Goal: Task Accomplishment & Management: Manage account settings

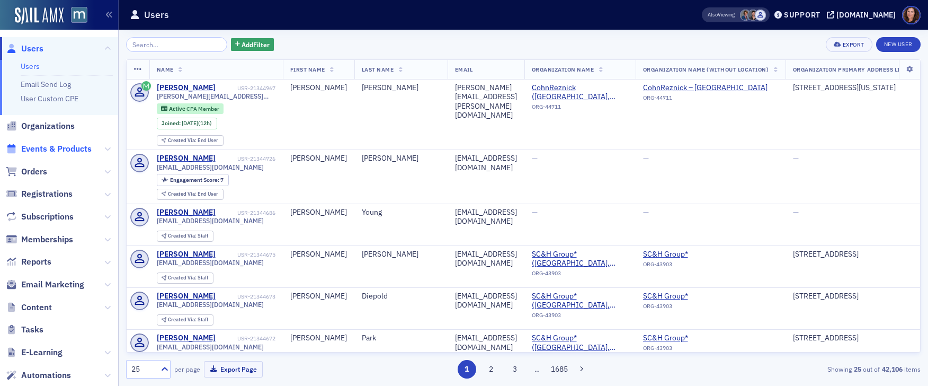
click at [64, 149] on span "Events & Products" at bounding box center [56, 149] width 70 height 12
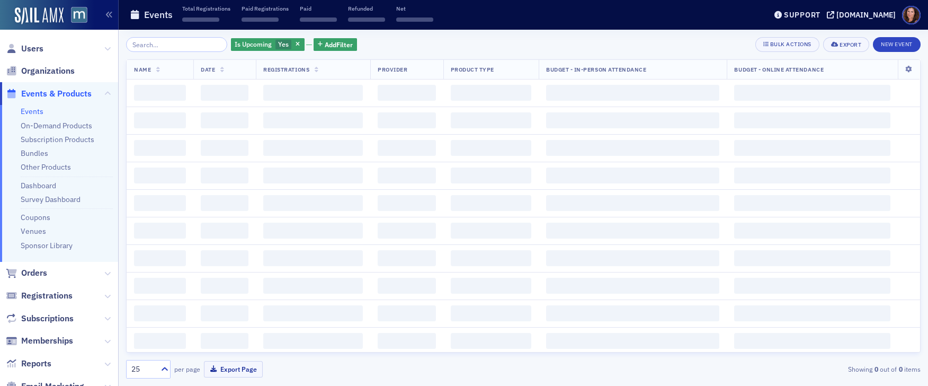
click at [171, 45] on input "search" at bounding box center [176, 44] width 101 height 15
type input "b"
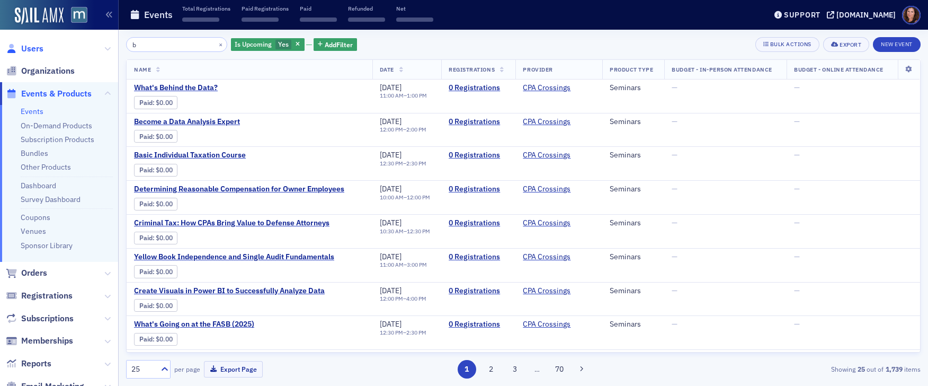
click at [31, 47] on span "Users" at bounding box center [32, 49] width 22 height 12
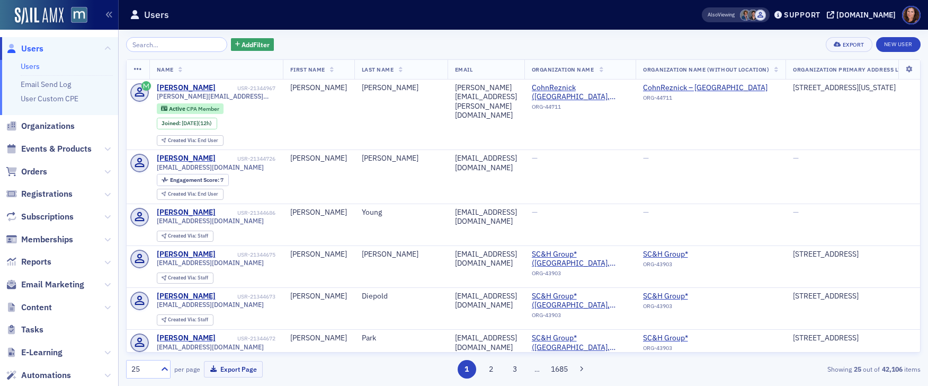
click at [150, 41] on input "search" at bounding box center [176, 44] width 101 height 15
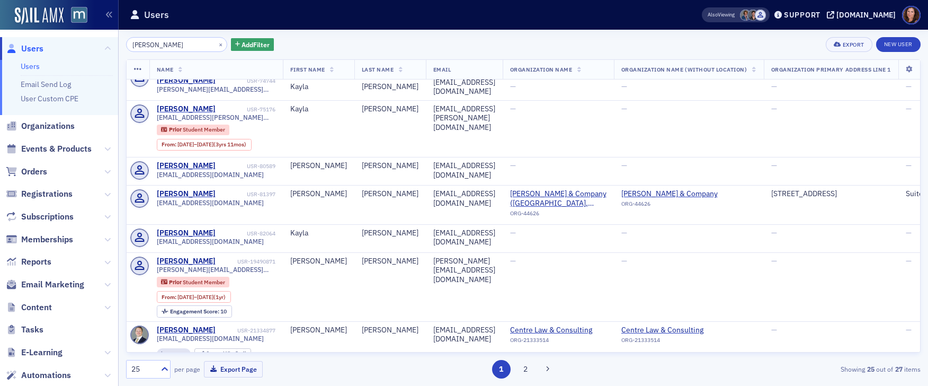
scroll to position [447, 0]
type input "graves"
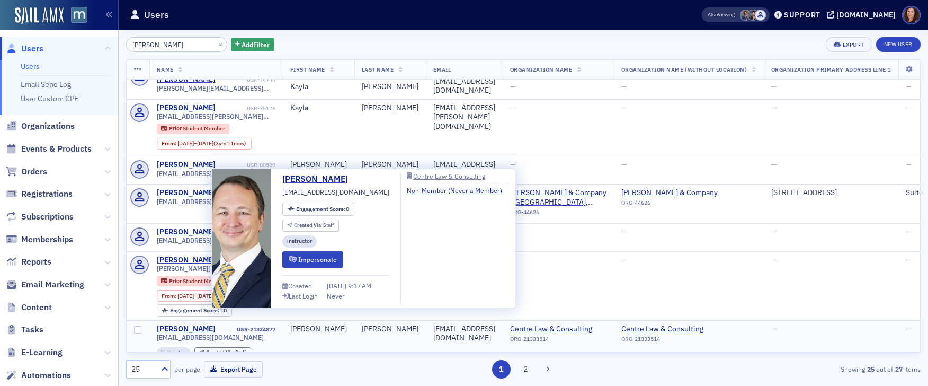
click at [194, 324] on div "Brandon Graves" at bounding box center [186, 329] width 59 height 10
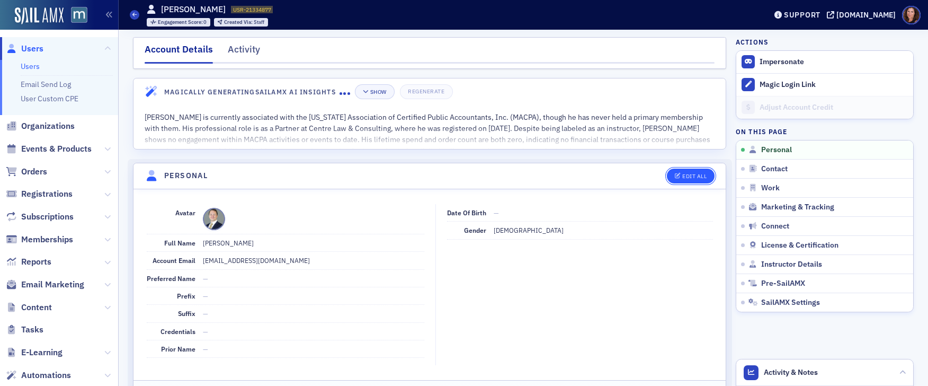
click at [677, 172] on button "Edit All" at bounding box center [691, 175] width 48 height 15
select select "US"
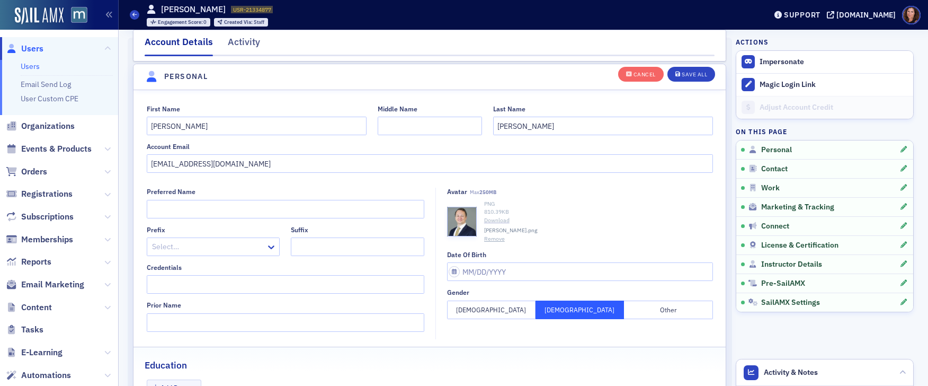
scroll to position [123, 0]
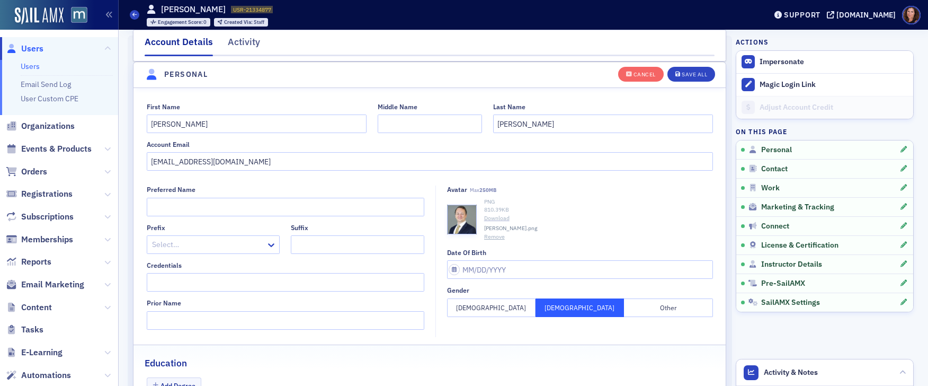
click at [491, 217] on link "Download" at bounding box center [598, 218] width 229 height 8
click at [487, 236] on button "Remove" at bounding box center [494, 237] width 21 height 8
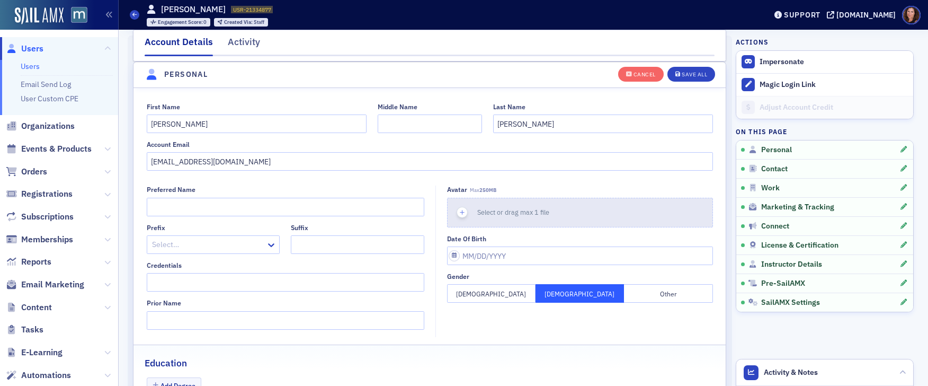
click at [458, 213] on icon "button" at bounding box center [463, 213] width 10 height 10
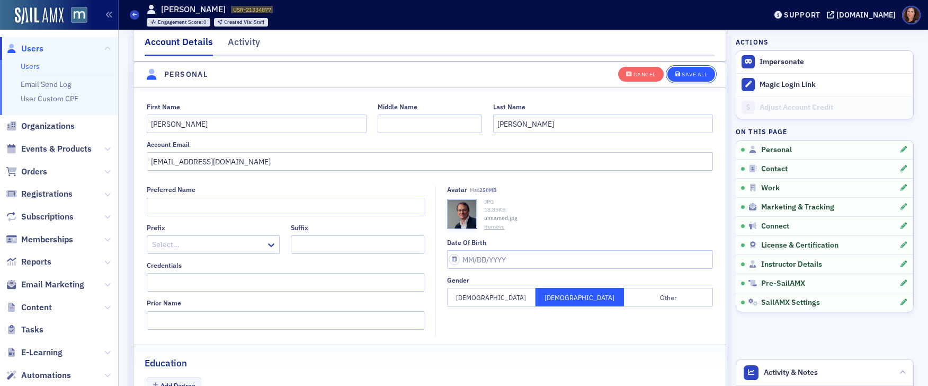
click at [687, 72] on div "Save All" at bounding box center [694, 75] width 25 height 6
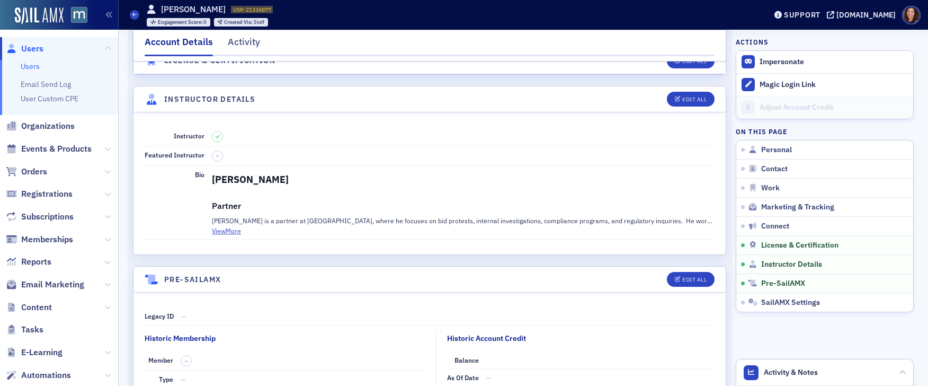
scroll to position [1877, 0]
click at [230, 231] on button "View More" at bounding box center [226, 230] width 29 height 10
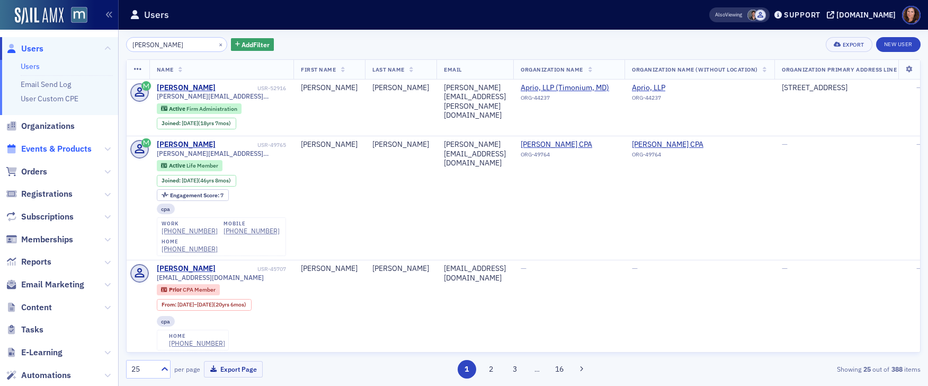
click at [57, 149] on span "Events & Products" at bounding box center [56, 149] width 70 height 12
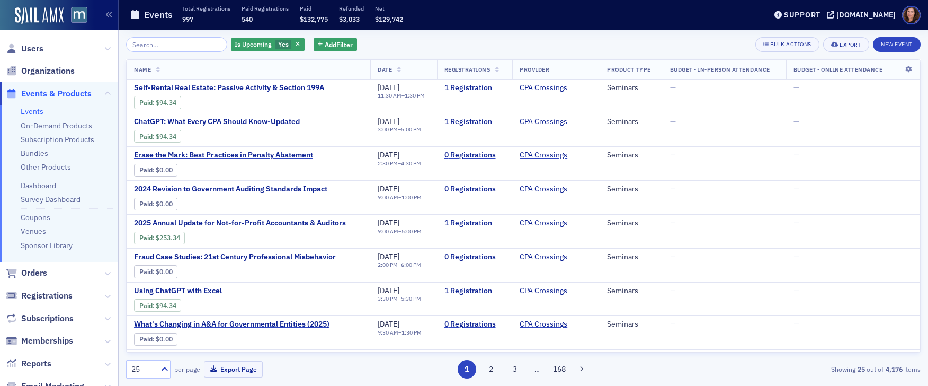
click at [156, 46] on input "search" at bounding box center [176, 44] width 101 height 15
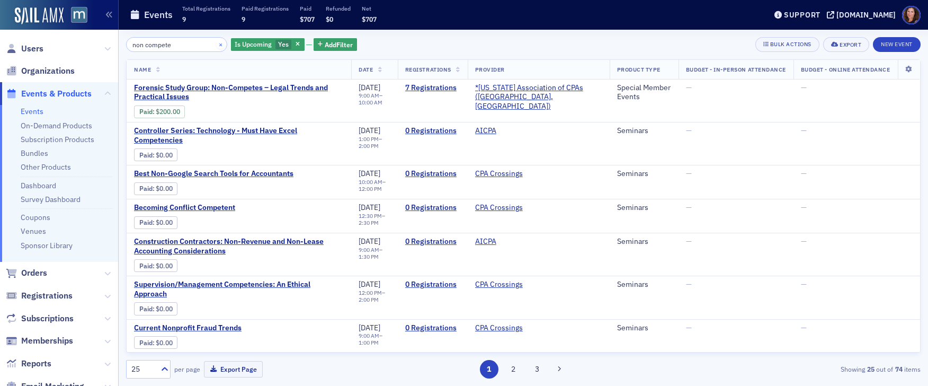
type input "non compete"
click at [216, 44] on button "×" at bounding box center [221, 44] width 10 height 10
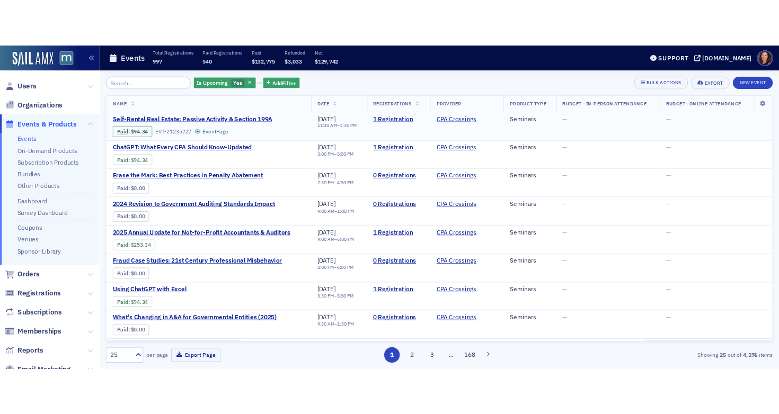
scroll to position [2, 0]
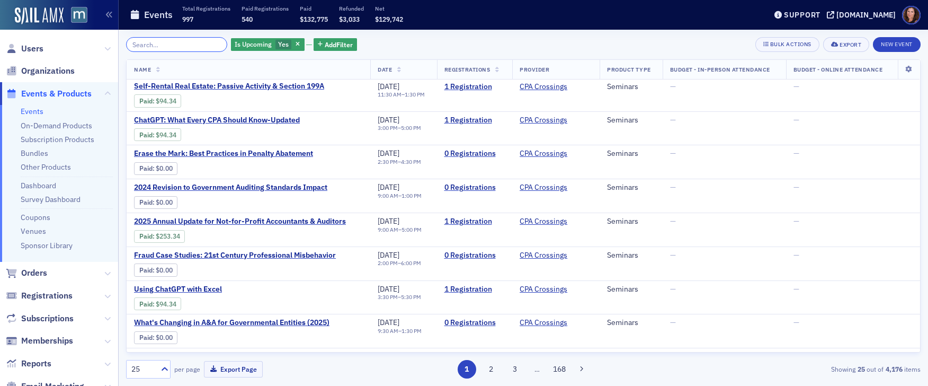
click at [151, 40] on input "search" at bounding box center [176, 44] width 101 height 15
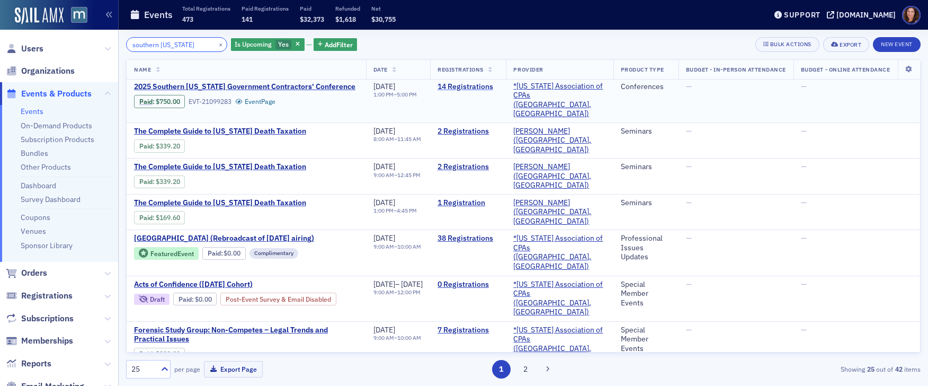
type input "southern maryland"
click at [475, 87] on link "14 Registrations" at bounding box center [468, 87] width 61 height 10
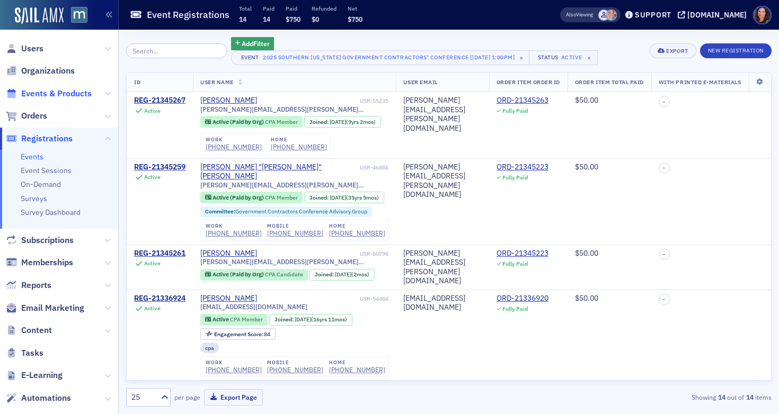
click at [56, 93] on span "Events & Products" at bounding box center [56, 94] width 70 height 12
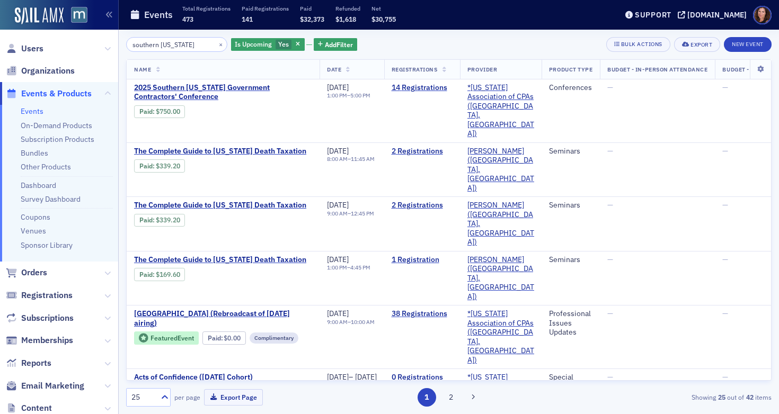
click at [164, 46] on input "southern maryland" at bounding box center [176, 44] width 101 height 15
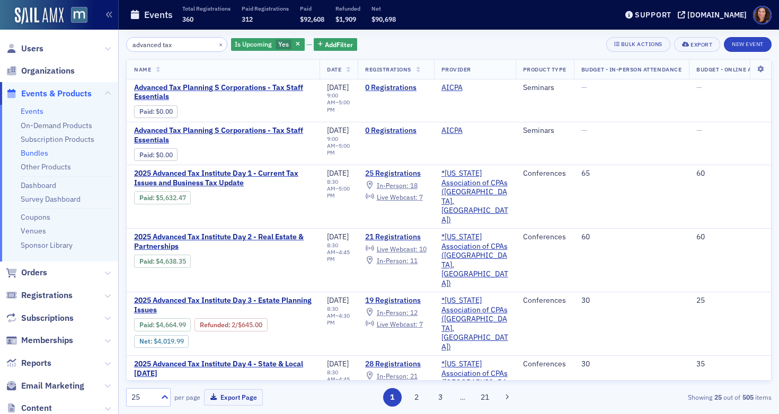
type input "advanced tax"
click at [33, 154] on link "Bundles" at bounding box center [35, 153] width 28 height 10
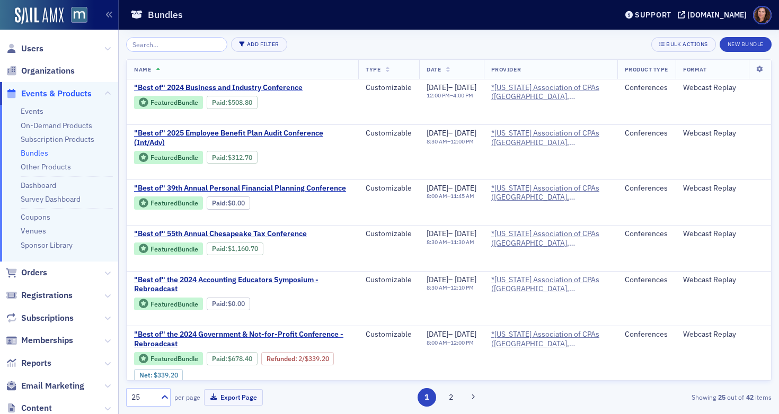
click at [172, 42] on input "search" at bounding box center [176, 44] width 101 height 15
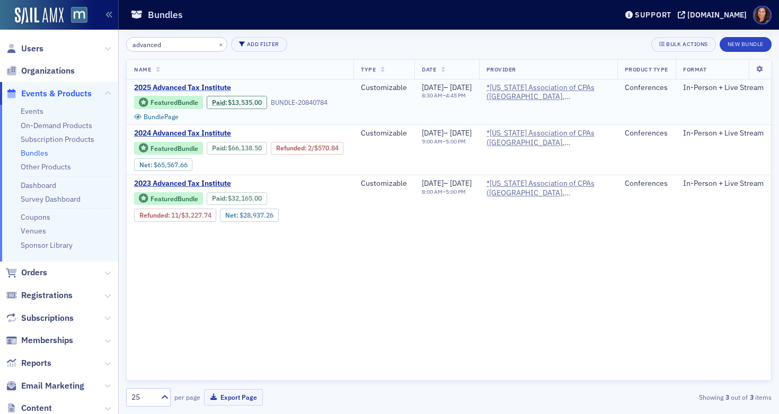
type input "advanced"
click at [199, 90] on span "2025 Advanced Tax Institute" at bounding box center [223, 88] width 178 height 10
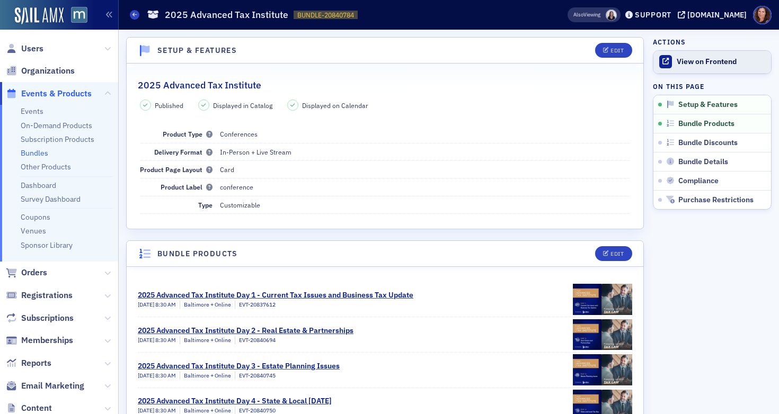
click at [690, 62] on div "View on Frontend" at bounding box center [720, 62] width 89 height 10
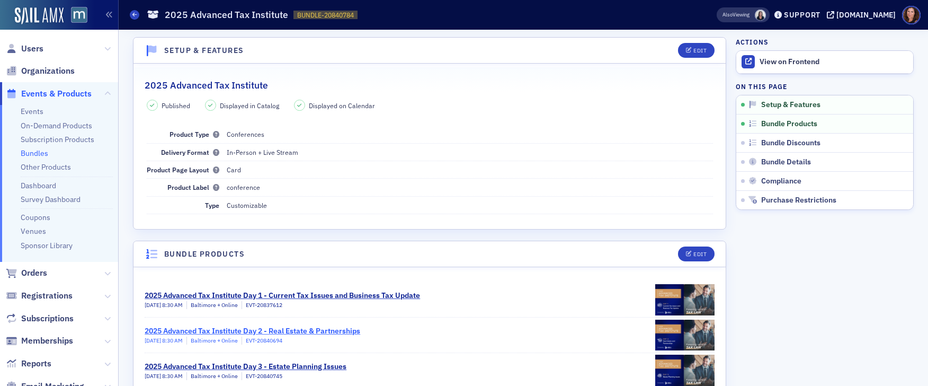
click at [268, 332] on div "2025 Advanced Tax Institute Day 2 - Real Estate & Partnerships" at bounding box center [253, 330] width 216 height 11
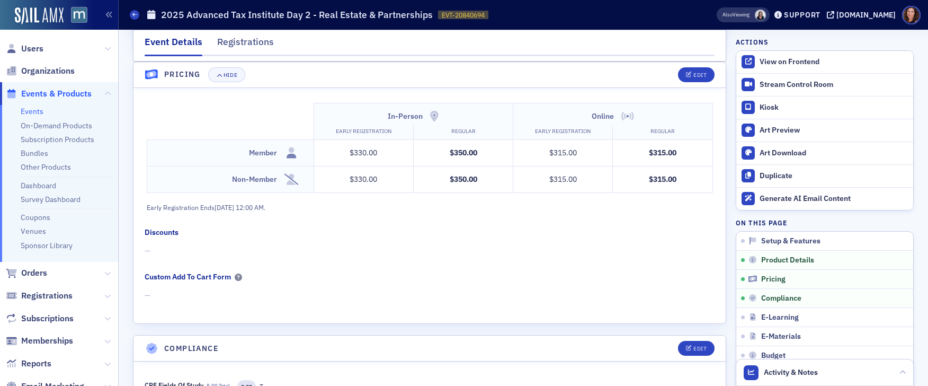
scroll to position [944, 0]
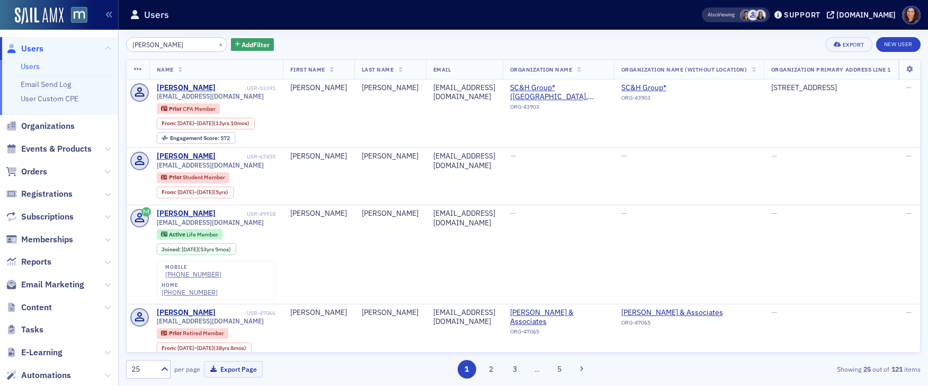
drag, startPoint x: 176, startPoint y: 42, endPoint x: 59, endPoint y: 38, distance: 117.2
click at [59, 38] on div "Users Users Email Send Log User Custom CPE Organizations Events & Products Orde…" at bounding box center [464, 193] width 928 height 386
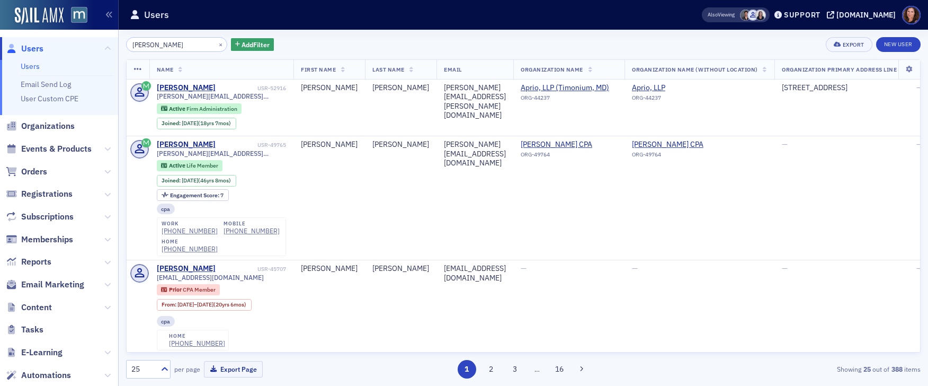
drag, startPoint x: 166, startPoint y: 47, endPoint x: 147, endPoint y: 47, distance: 19.1
click at [144, 47] on input "kim fitz" at bounding box center [176, 44] width 101 height 15
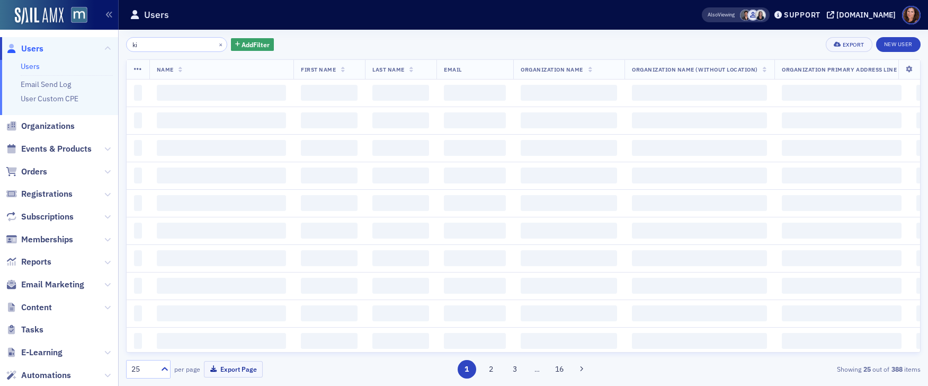
type input "k"
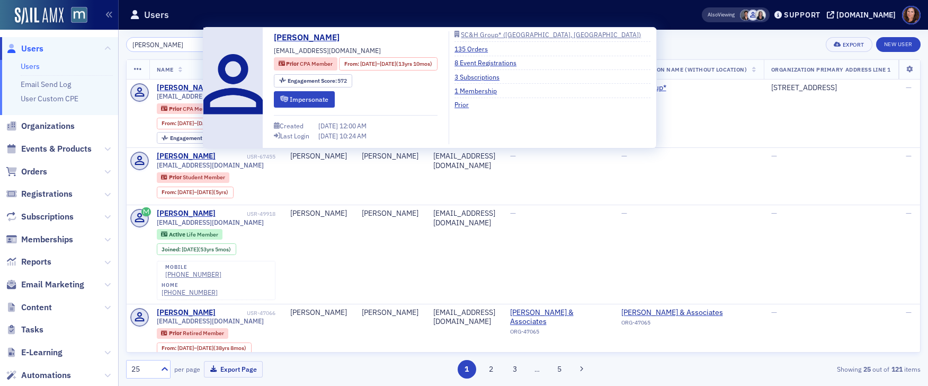
type input "Teresa morris"
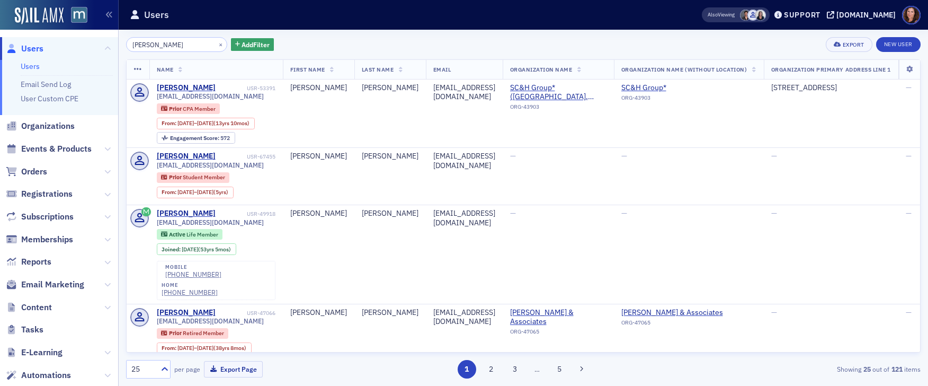
click at [705, 42] on div "Teresa morris × Add Filter Export New User" at bounding box center [523, 44] width 795 height 15
click at [751, 14] on span at bounding box center [745, 15] width 11 height 11
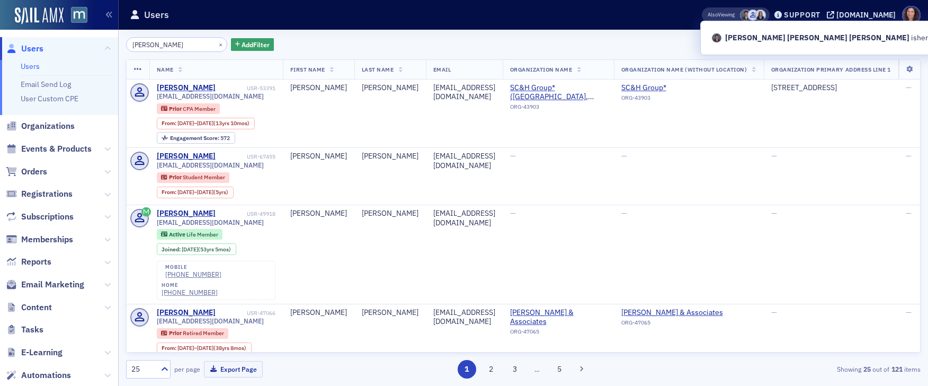
click at [516, 44] on div "Teresa morris × Add Filter Export New User" at bounding box center [523, 44] width 795 height 15
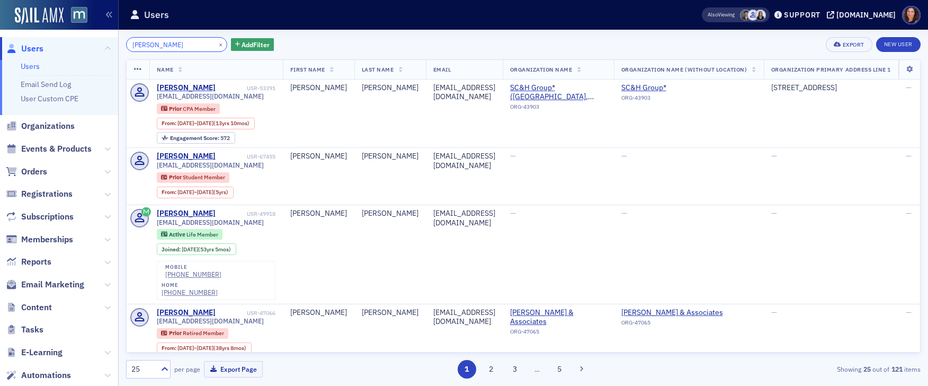
drag, startPoint x: 181, startPoint y: 44, endPoint x: 76, endPoint y: 39, distance: 104.5
click at [76, 39] on div "Users Users Email Send Log User Custom CPE Organizations Events & Products Orde…" at bounding box center [464, 193] width 928 height 386
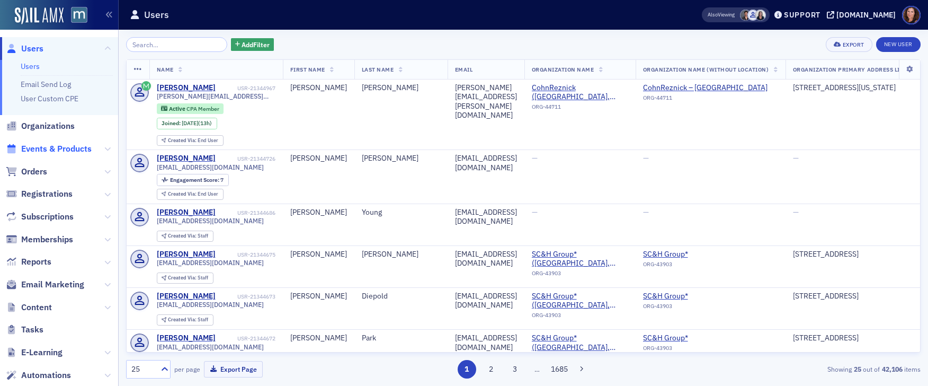
click at [59, 150] on span "Events & Products" at bounding box center [56, 149] width 70 height 12
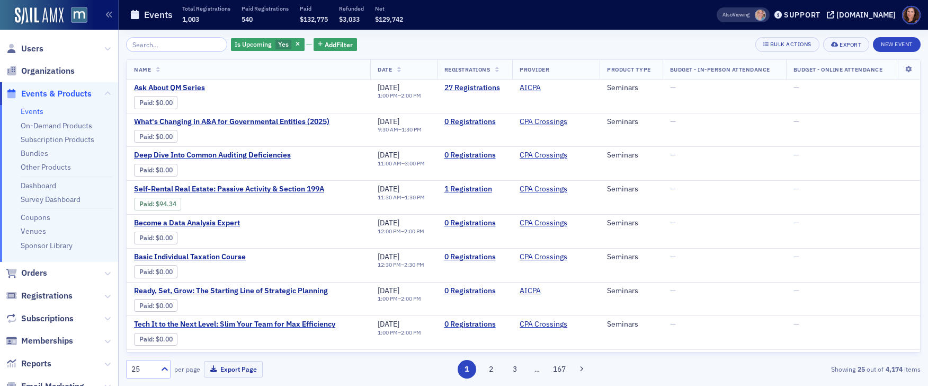
click at [29, 113] on link "Events" at bounding box center [32, 111] width 23 height 10
click at [29, 45] on span "Users" at bounding box center [32, 49] width 22 height 12
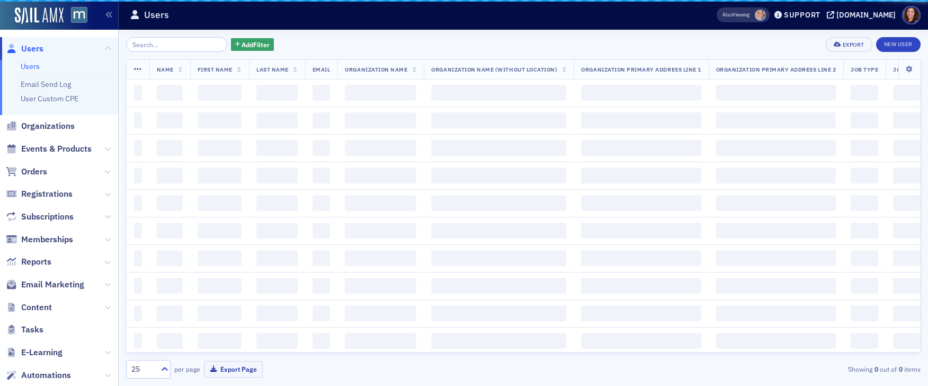
drag, startPoint x: 209, startPoint y: 54, endPoint x: 181, endPoint y: 45, distance: 28.8
click at [181, 45] on input "search" at bounding box center [176, 44] width 101 height 15
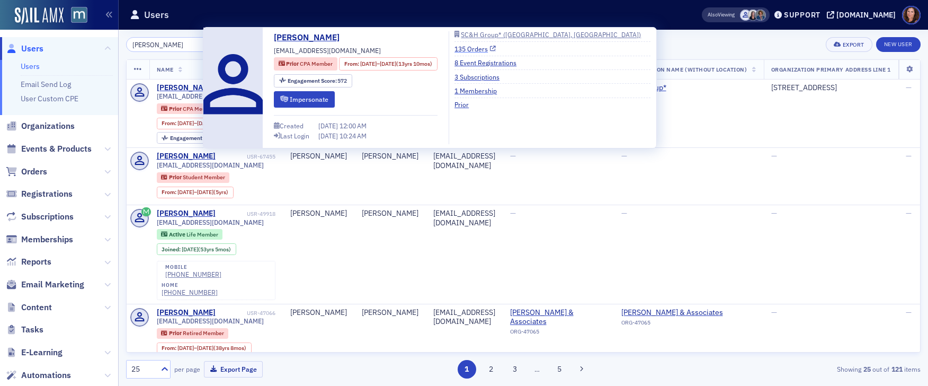
type input "morris, teresa"
click at [494, 47] on link "135 Orders" at bounding box center [474, 49] width 41 height 10
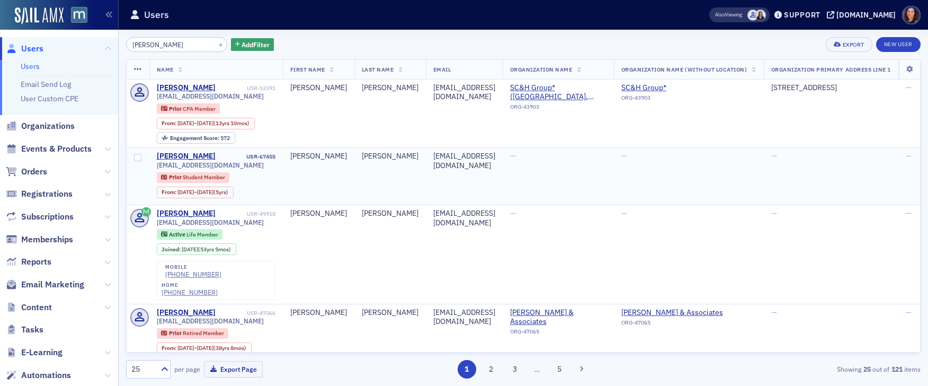
click at [745, 190] on td "—" at bounding box center [689, 176] width 150 height 57
drag, startPoint x: 180, startPoint y: 43, endPoint x: 86, endPoint y: 44, distance: 93.8
click at [86, 44] on div "Users Users Email Send Log User Custom CPE Organizations Events & Products Orde…" at bounding box center [464, 193] width 928 height 386
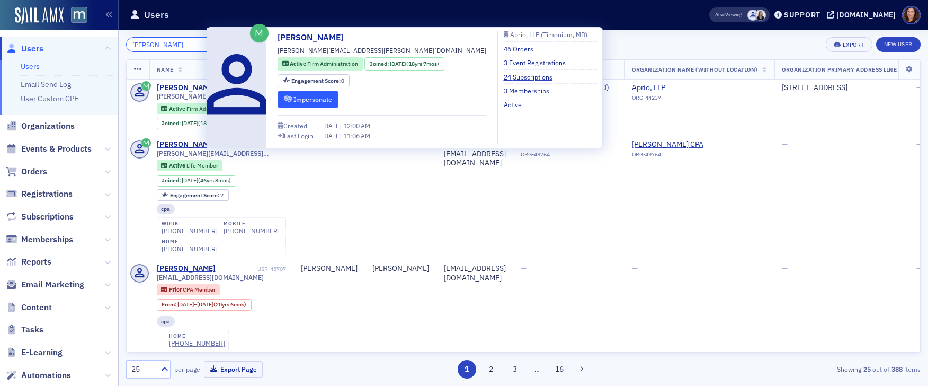
type input "kim fitz"
click at [321, 95] on button "Impersonate" at bounding box center [308, 99] width 61 height 16
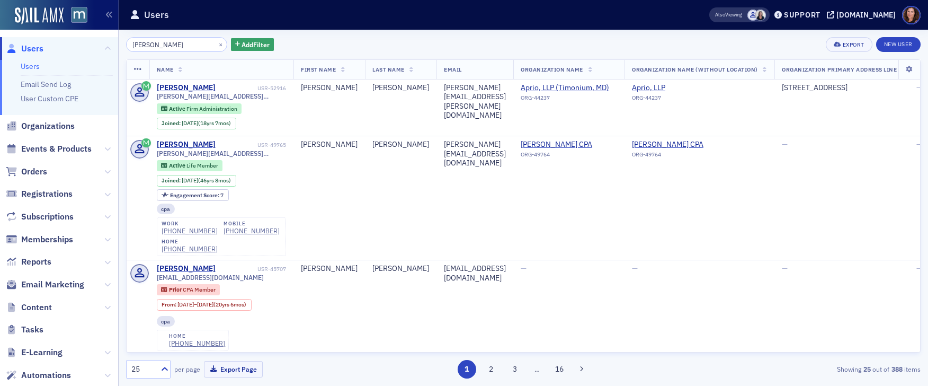
click at [644, 48] on div "kim fitz × Add Filter Export New User" at bounding box center [523, 44] width 795 height 15
click at [61, 151] on span "Events & Products" at bounding box center [56, 149] width 70 height 12
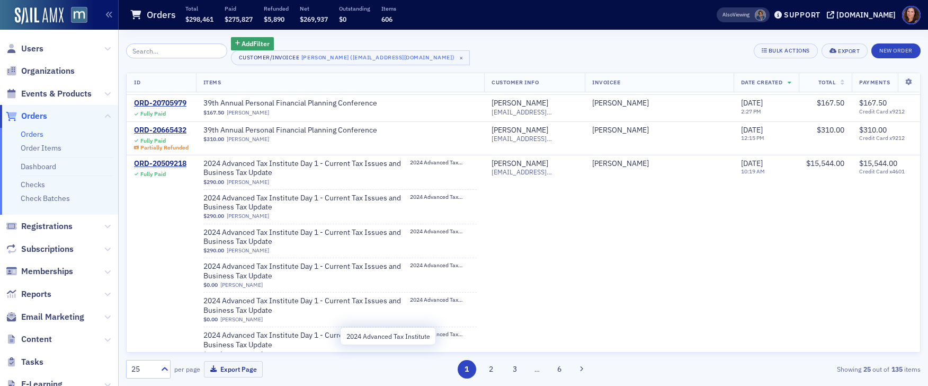
scroll to position [2312, 0]
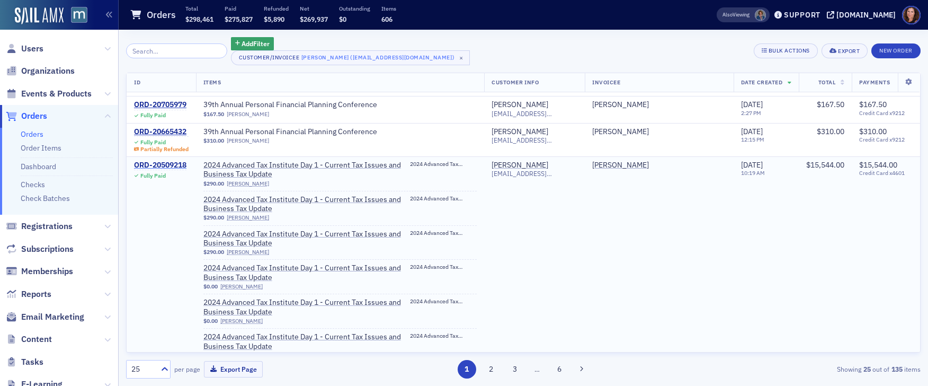
click at [171, 166] on div "ORD-20509218" at bounding box center [160, 166] width 52 height 10
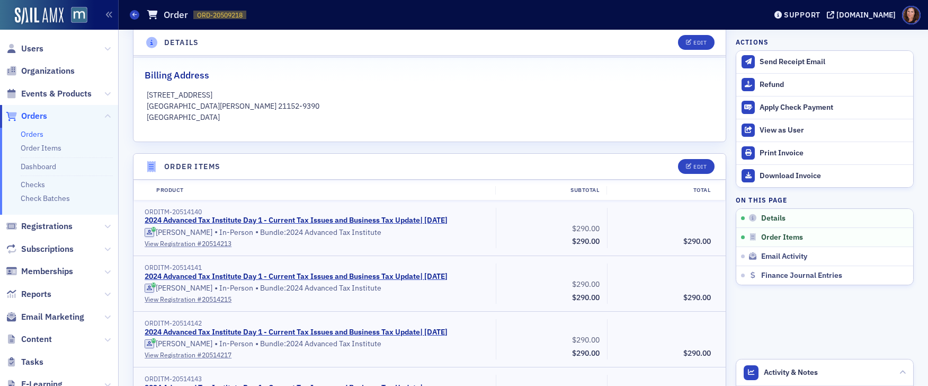
scroll to position [244, 0]
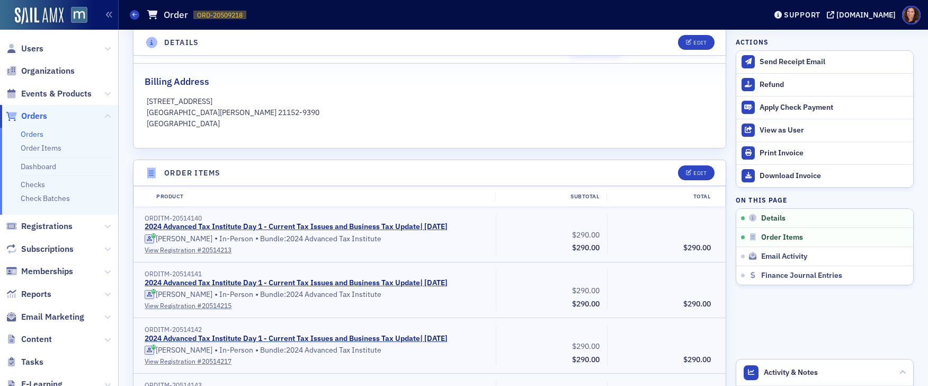
click at [33, 131] on link "Orders" at bounding box center [32, 134] width 23 height 10
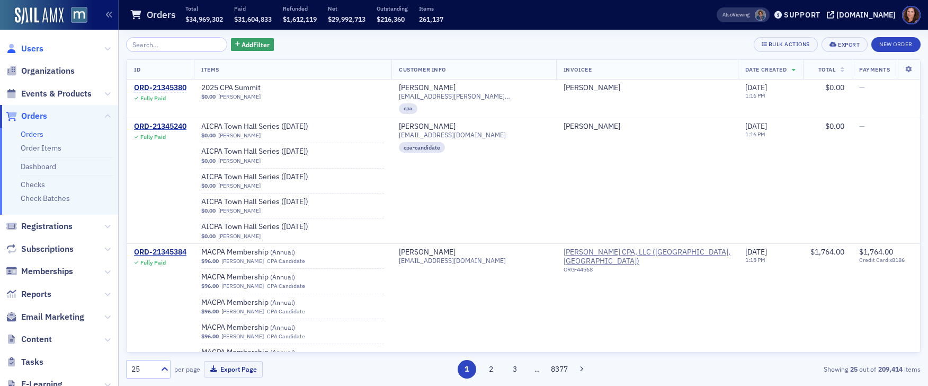
click at [33, 48] on span "Users" at bounding box center [32, 49] width 22 height 12
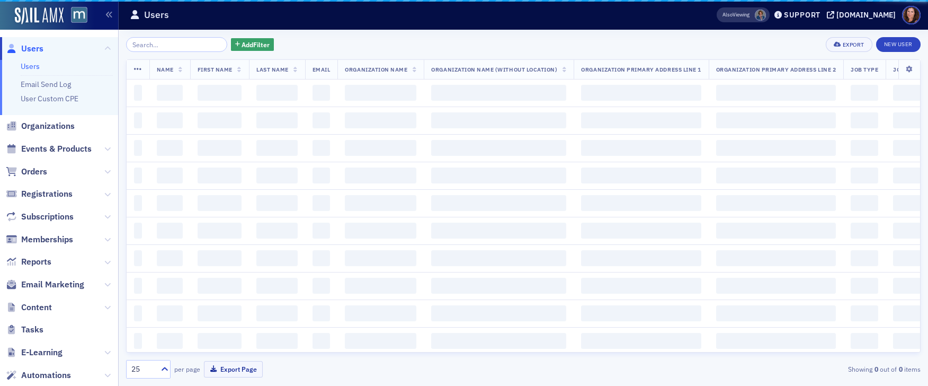
click at [163, 46] on input "search" at bounding box center [176, 44] width 101 height 15
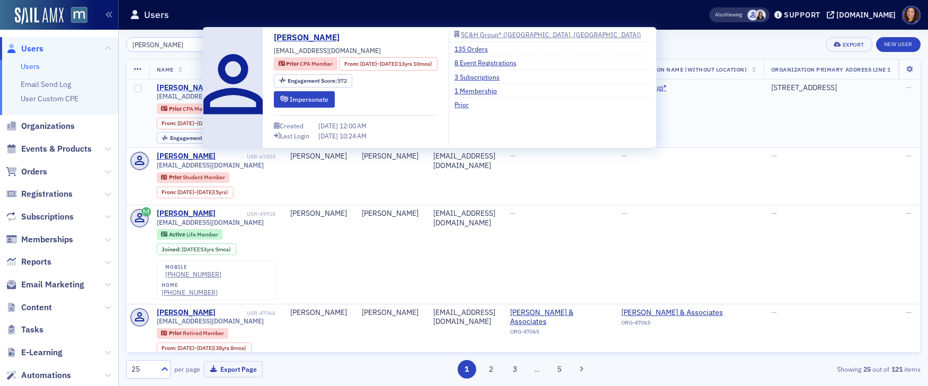
type input "morris, teresa"
click at [193, 89] on div "Teresa Morris" at bounding box center [186, 88] width 59 height 10
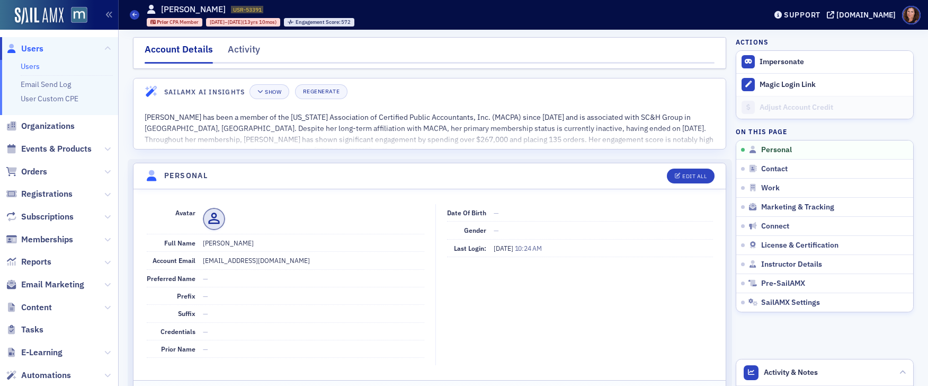
drag, startPoint x: 252, startPoint y: 47, endPoint x: 438, endPoint y: 190, distance: 234.7
click at [252, 47] on div "Activity" at bounding box center [244, 52] width 32 height 20
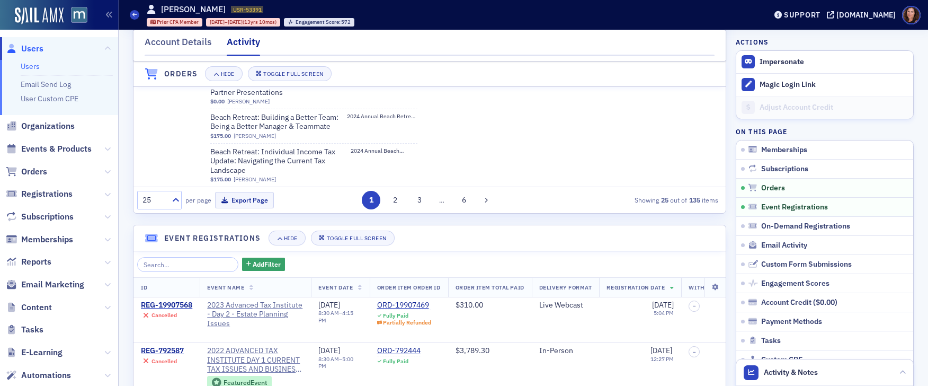
scroll to position [676, 0]
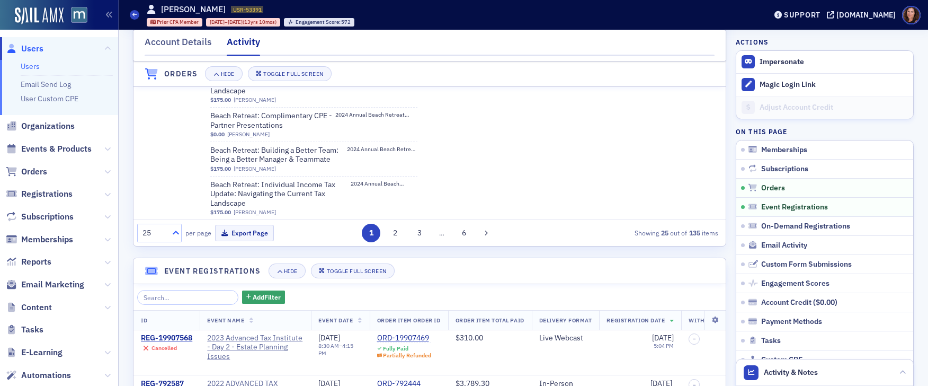
click at [172, 232] on icon at bounding box center [176, 232] width 11 height 11
click at [157, 167] on div "100" at bounding box center [155, 167] width 31 height 11
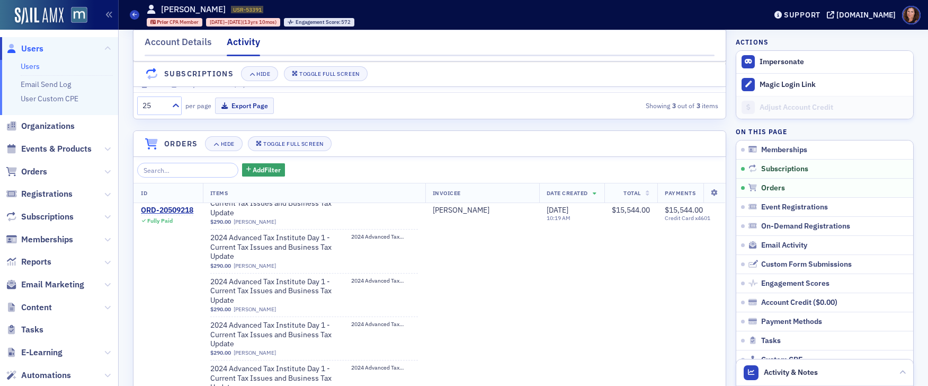
scroll to position [3145, 0]
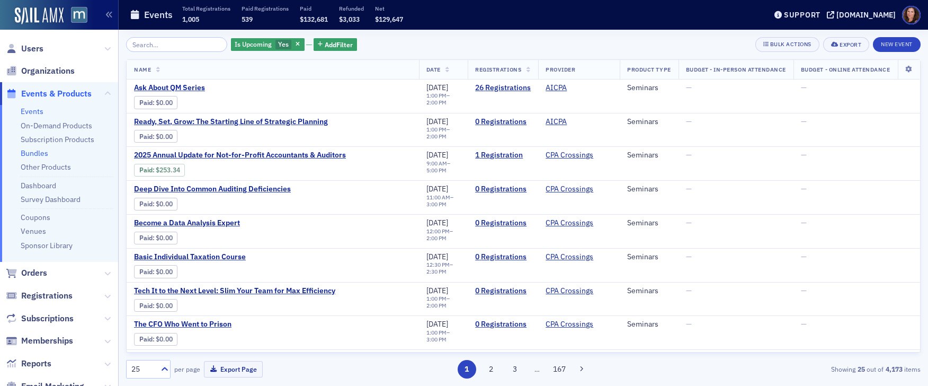
click at [46, 151] on link "Bundles" at bounding box center [35, 153] width 28 height 10
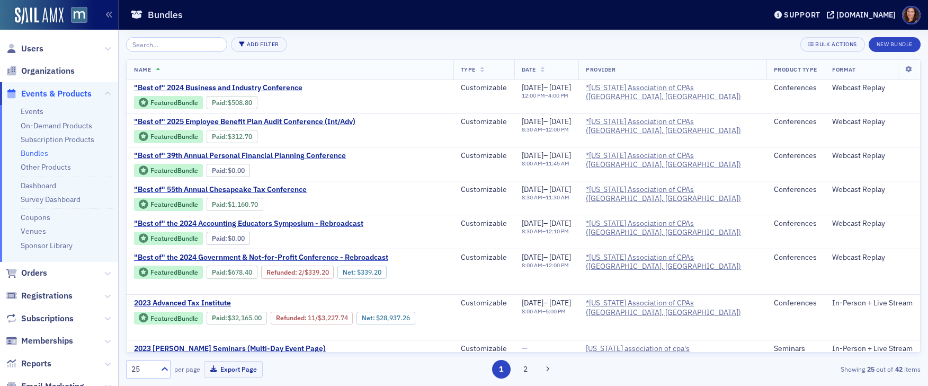
click at [154, 46] on input "search" at bounding box center [176, 44] width 101 height 15
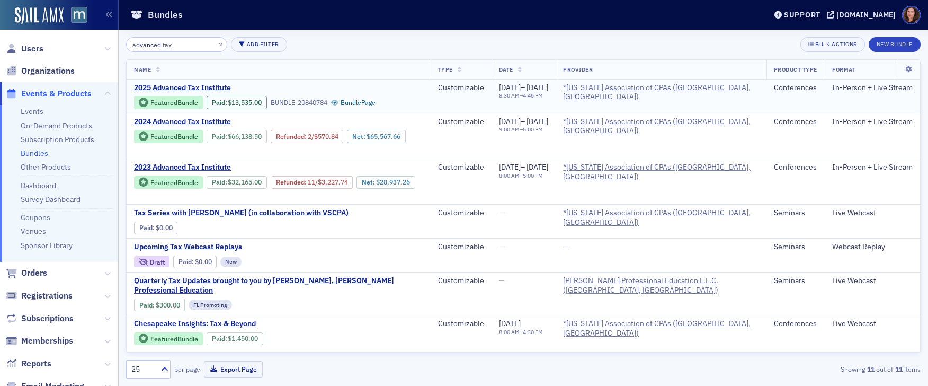
type input "advanced tax"
click at [212, 90] on span "2025 Advanced Tax Institute" at bounding box center [223, 88] width 178 height 10
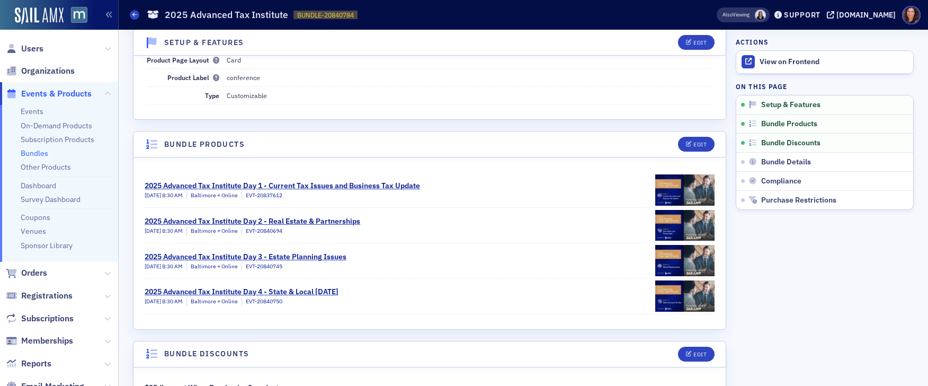
scroll to position [111, 0]
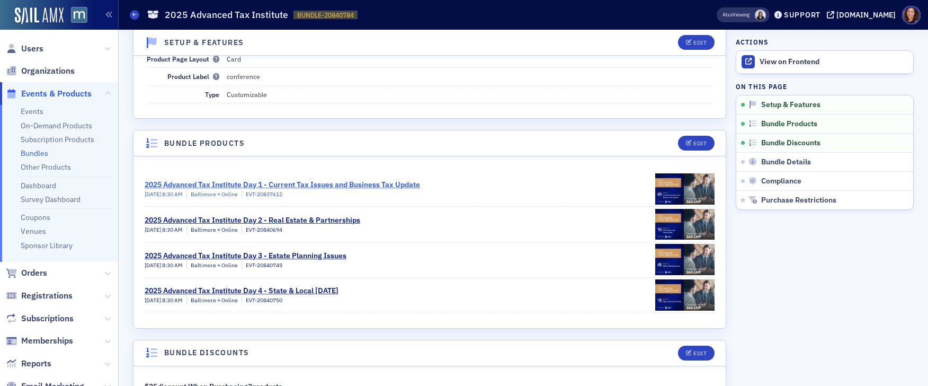
click at [300, 180] on div "2025 Advanced Tax Institute Day 1 - Current Tax Issues and Business Tax Update" at bounding box center [282, 184] width 275 height 11
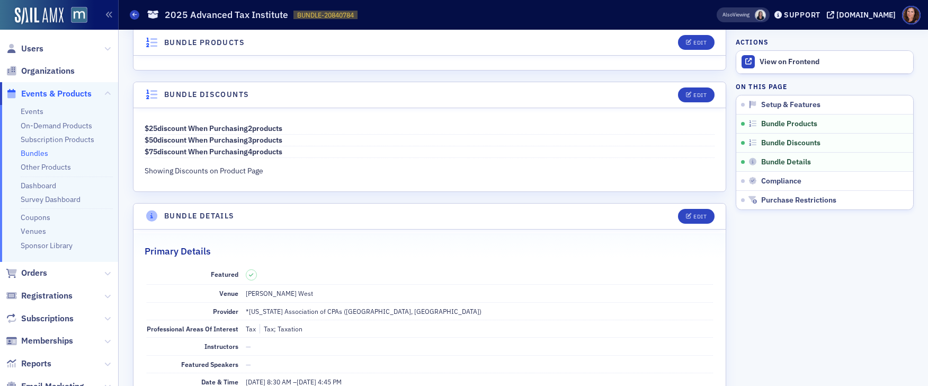
scroll to position [343, 0]
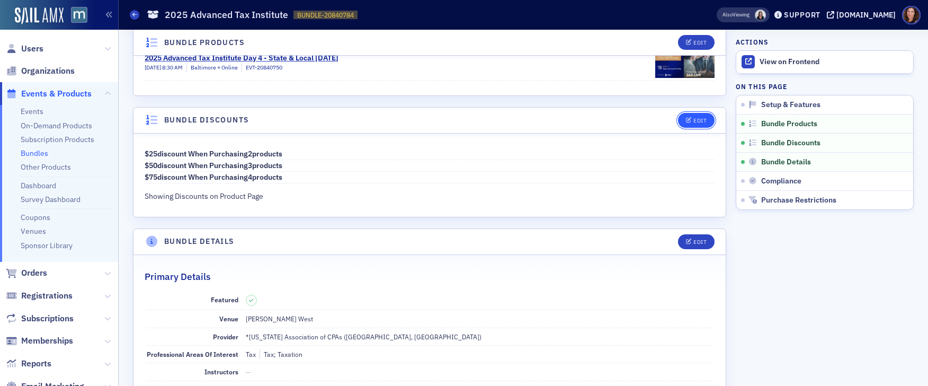
click at [684, 123] on button "Edit" at bounding box center [696, 120] width 37 height 15
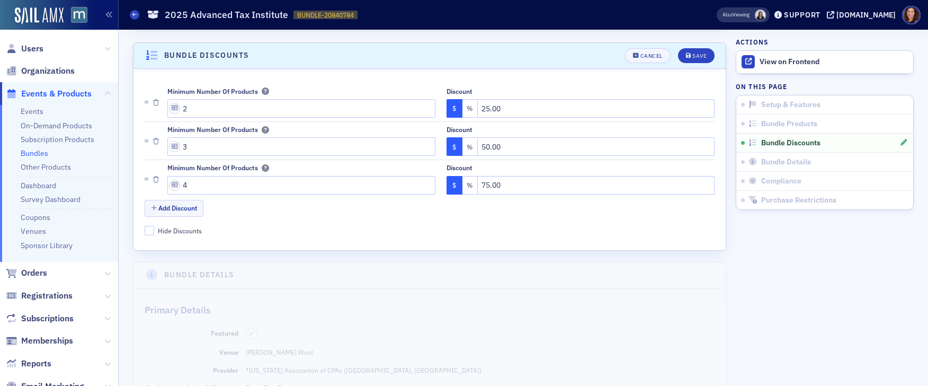
scroll to position [415, 0]
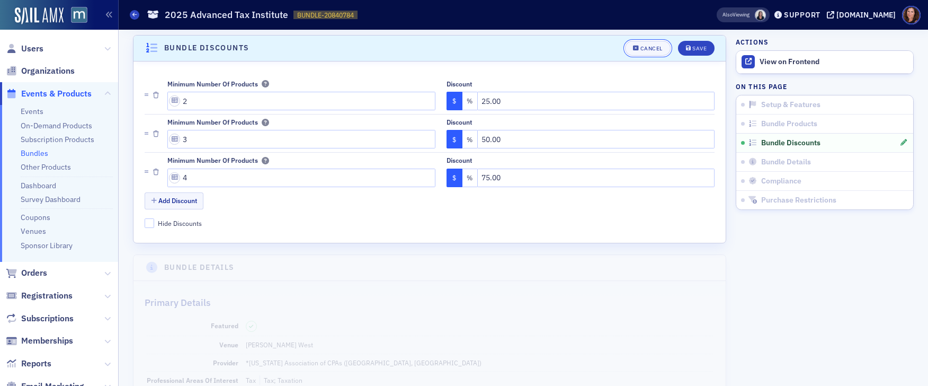
click at [652, 47] on div "Cancel" at bounding box center [651, 49] width 22 height 6
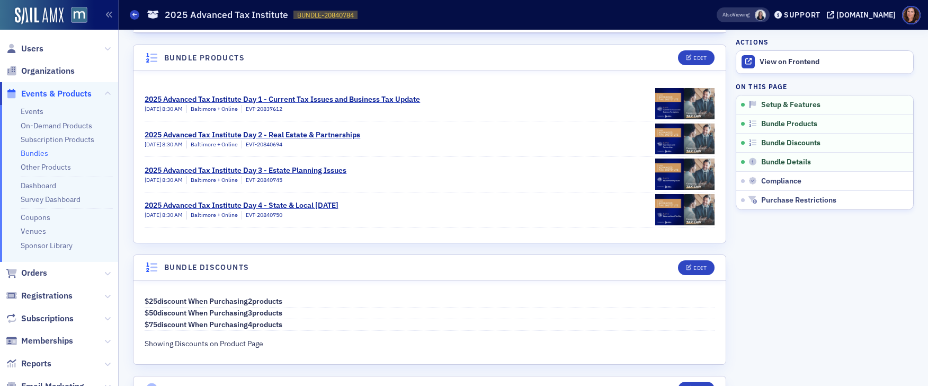
scroll to position [188, 0]
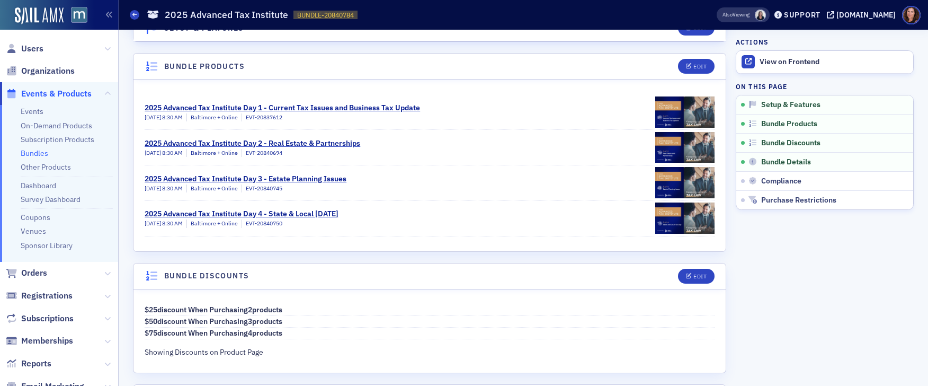
click at [32, 149] on link "Bundles" at bounding box center [35, 153] width 28 height 10
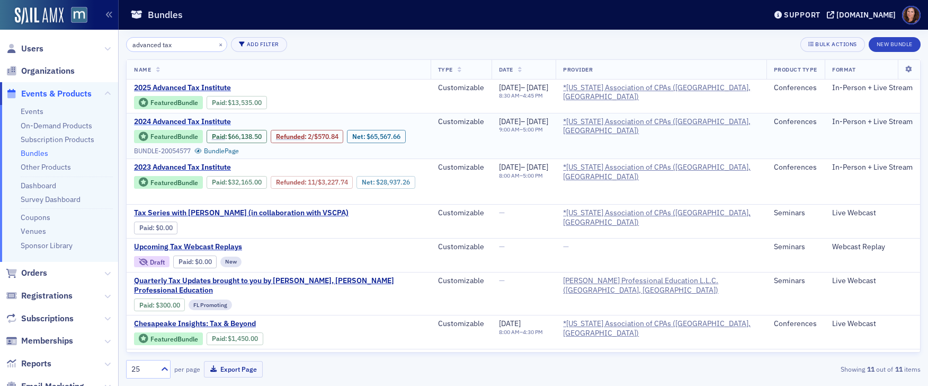
click at [200, 120] on span "2024 Advanced Tax Institute" at bounding box center [223, 122] width 178 height 10
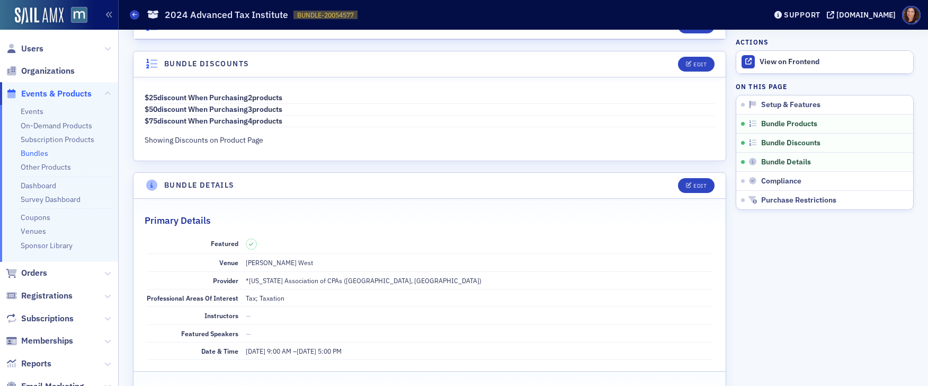
scroll to position [399, 0]
click at [688, 67] on icon "button" at bounding box center [689, 65] width 6 height 6
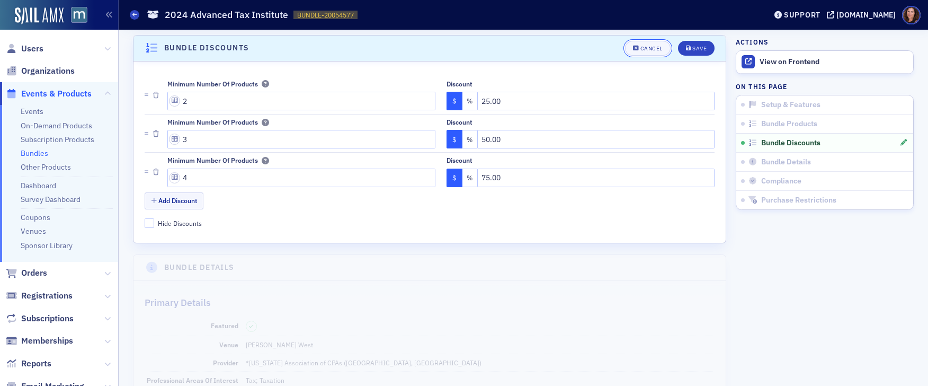
click at [643, 52] on button "Cancel" at bounding box center [648, 48] width 46 height 15
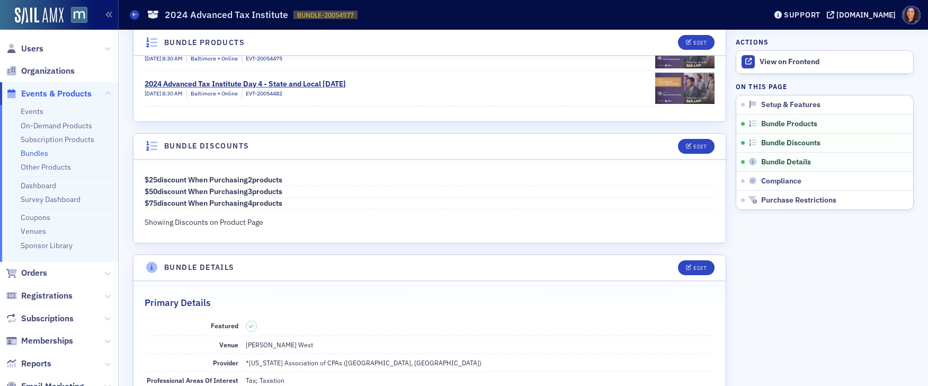
click at [38, 153] on link "Bundles" at bounding box center [35, 153] width 28 height 10
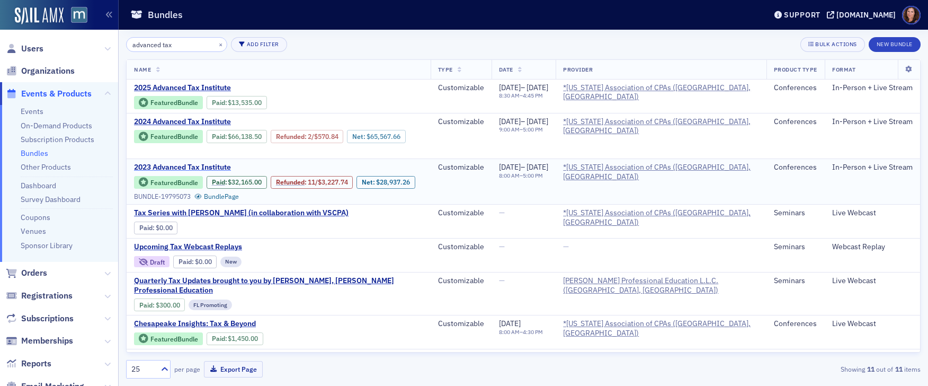
click at [176, 166] on span "2023 Advanced Tax Institute" at bounding box center [223, 168] width 178 height 10
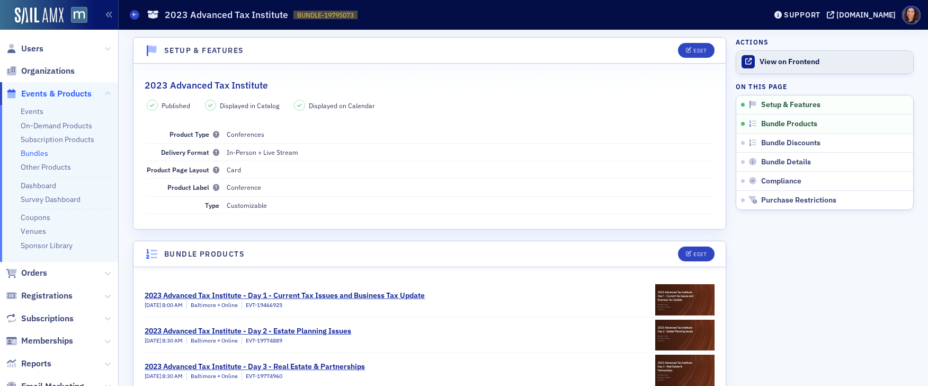
click at [764, 66] on div "View on Frontend" at bounding box center [834, 62] width 148 height 10
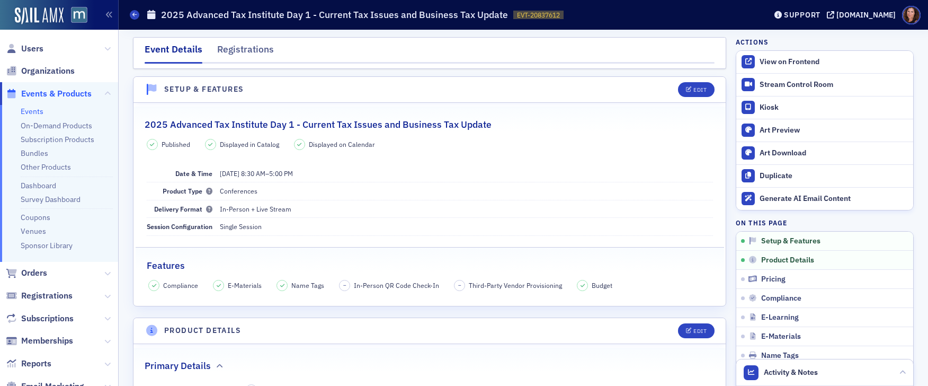
drag, startPoint x: 31, startPoint y: 153, endPoint x: 49, endPoint y: 151, distance: 18.6
click at [31, 153] on link "Bundles" at bounding box center [35, 153] width 28 height 10
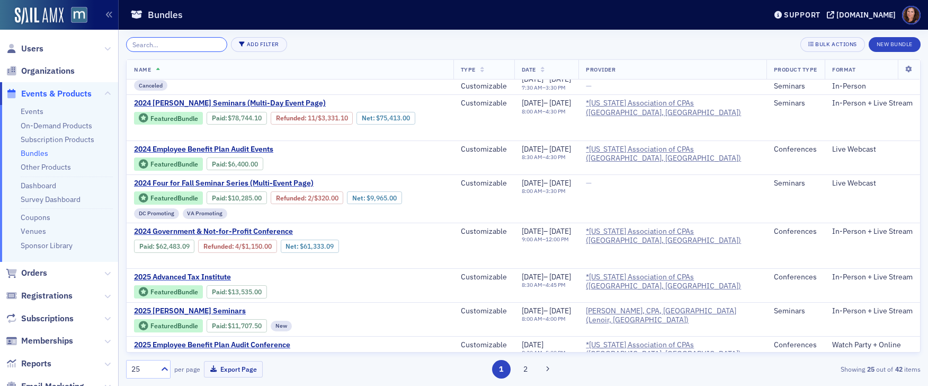
scroll to position [447, 0]
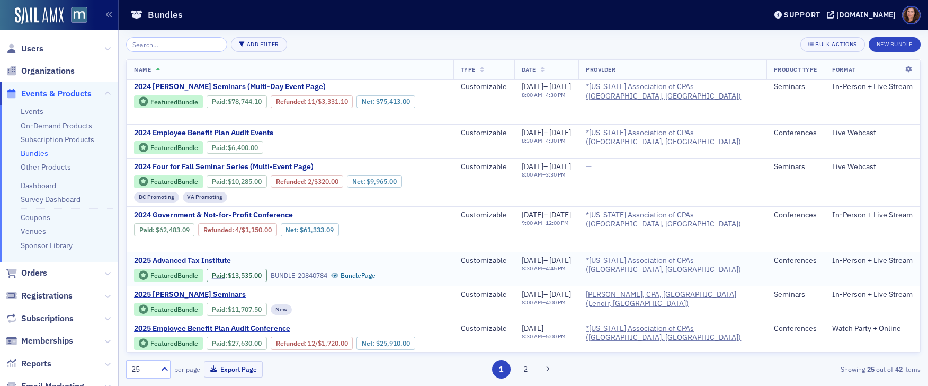
click at [206, 261] on span "2025 Advanced Tax Institute" at bounding box center [223, 261] width 178 height 10
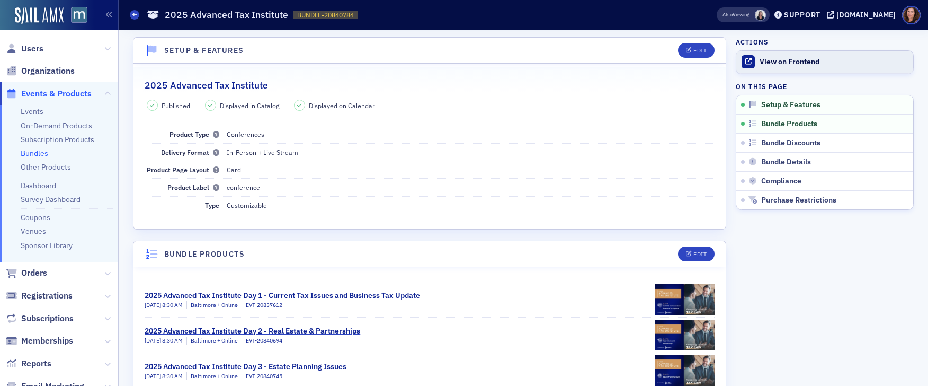
click at [781, 64] on div "View on Frontend" at bounding box center [834, 62] width 148 height 10
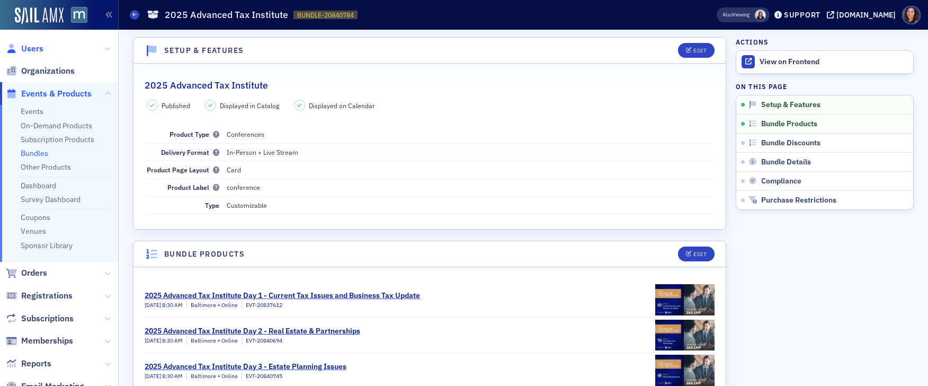
click at [39, 50] on span "Users" at bounding box center [32, 49] width 22 height 12
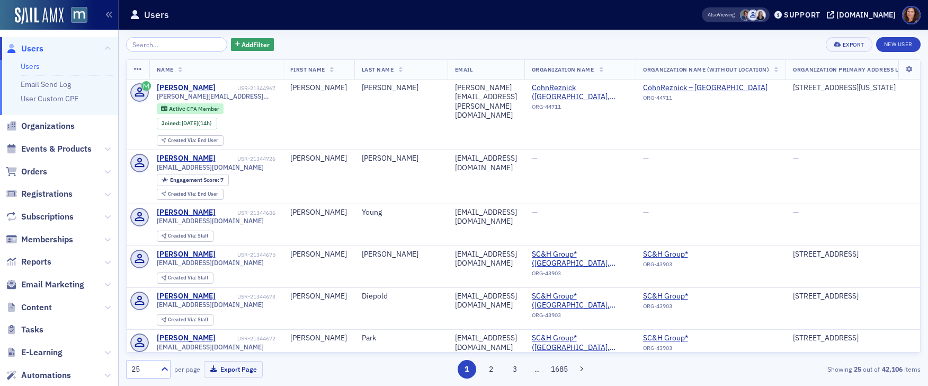
click at [137, 42] on input "search" at bounding box center [176, 44] width 101 height 15
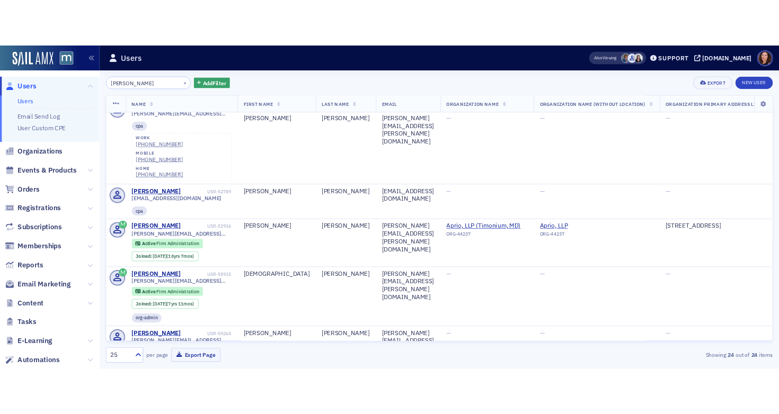
scroll to position [326, 0]
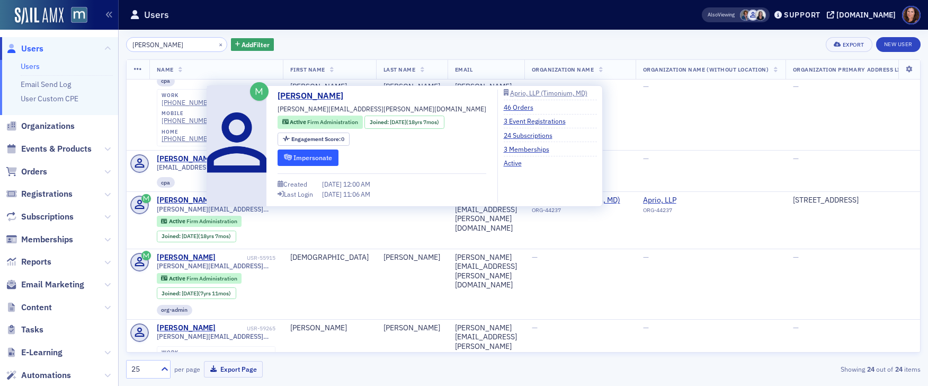
type input "[PERSON_NAME]"
click at [326, 153] on button "Impersonate" at bounding box center [308, 157] width 61 height 16
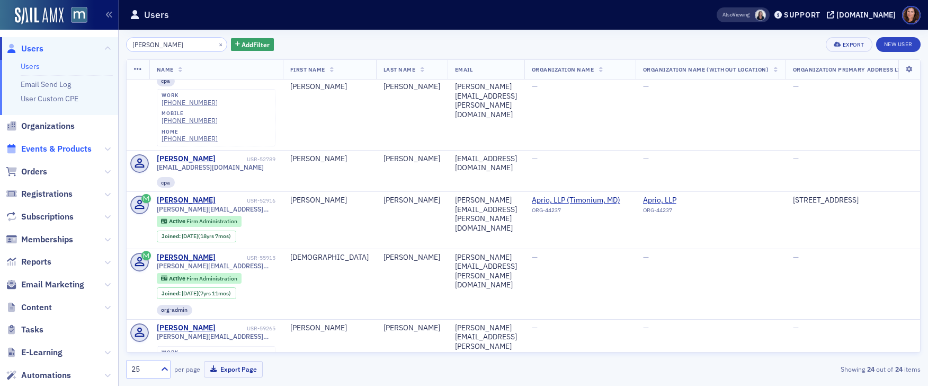
click at [40, 148] on span "Events & Products" at bounding box center [56, 149] width 70 height 12
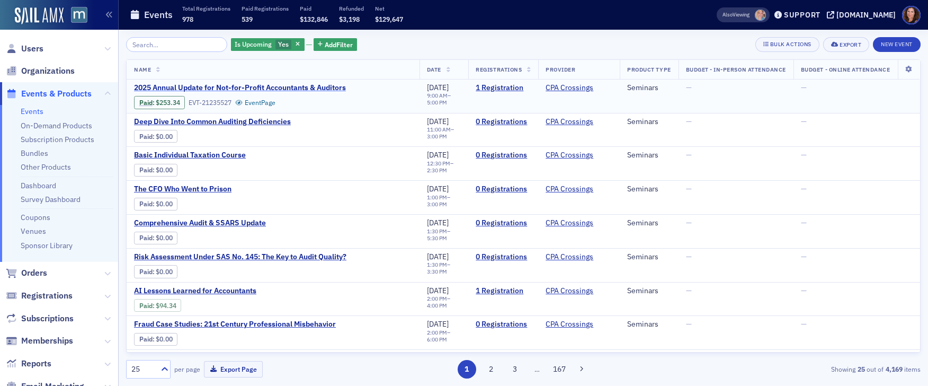
click at [201, 84] on span "2025 Annual Update for Not-for-Profit Accountants & Auditors" at bounding box center [240, 88] width 212 height 10
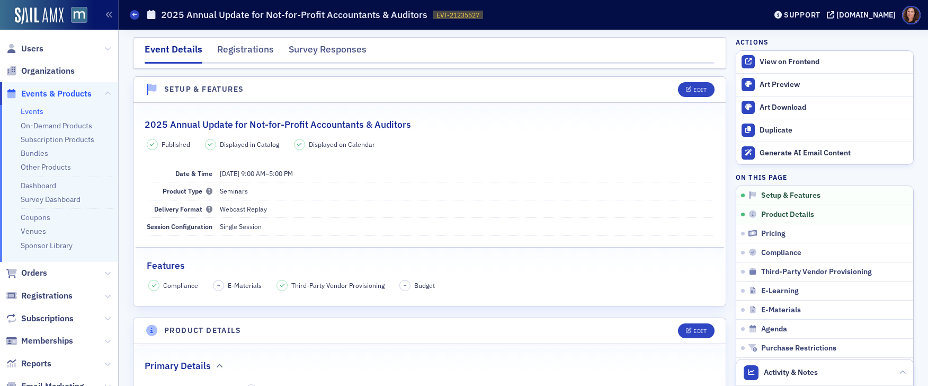
click at [34, 110] on link "Events" at bounding box center [32, 111] width 23 height 10
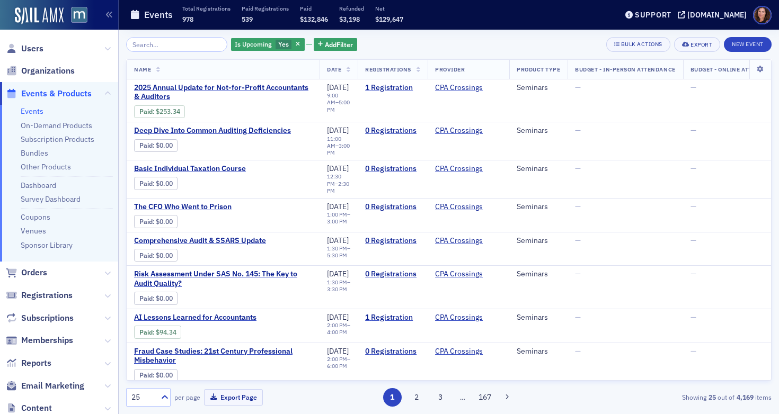
click at [30, 113] on link "Events" at bounding box center [32, 111] width 23 height 10
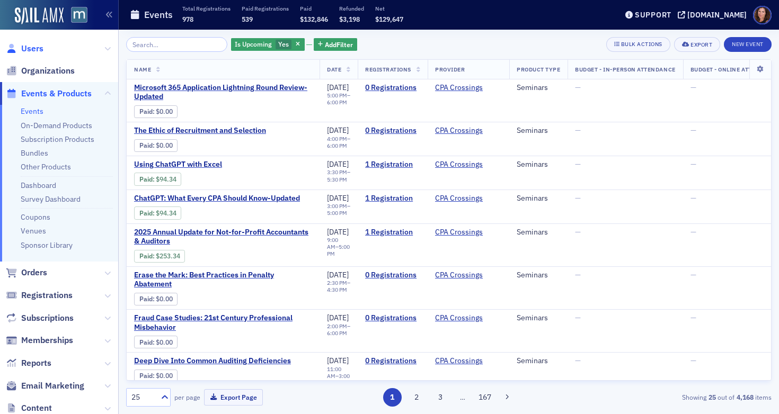
click at [35, 51] on span "Users" at bounding box center [32, 49] width 22 height 12
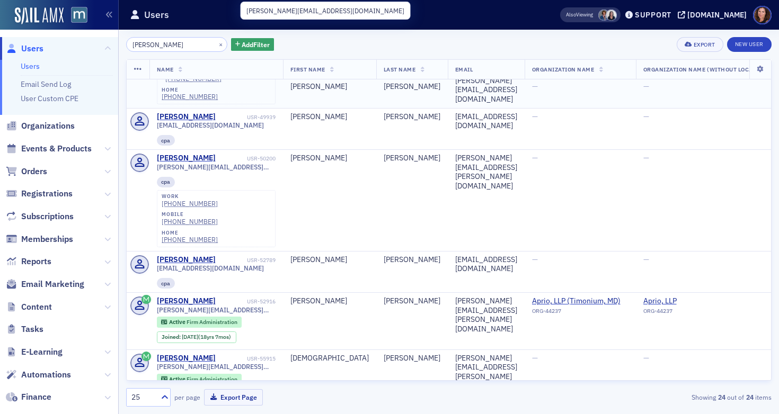
scroll to position [226, 0]
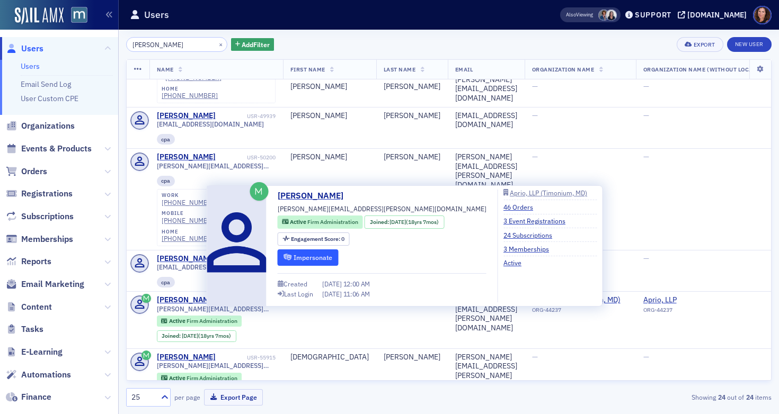
click at [302, 253] on button "Impersonate" at bounding box center [308, 257] width 61 height 16
